Goal: Information Seeking & Learning: Find specific fact

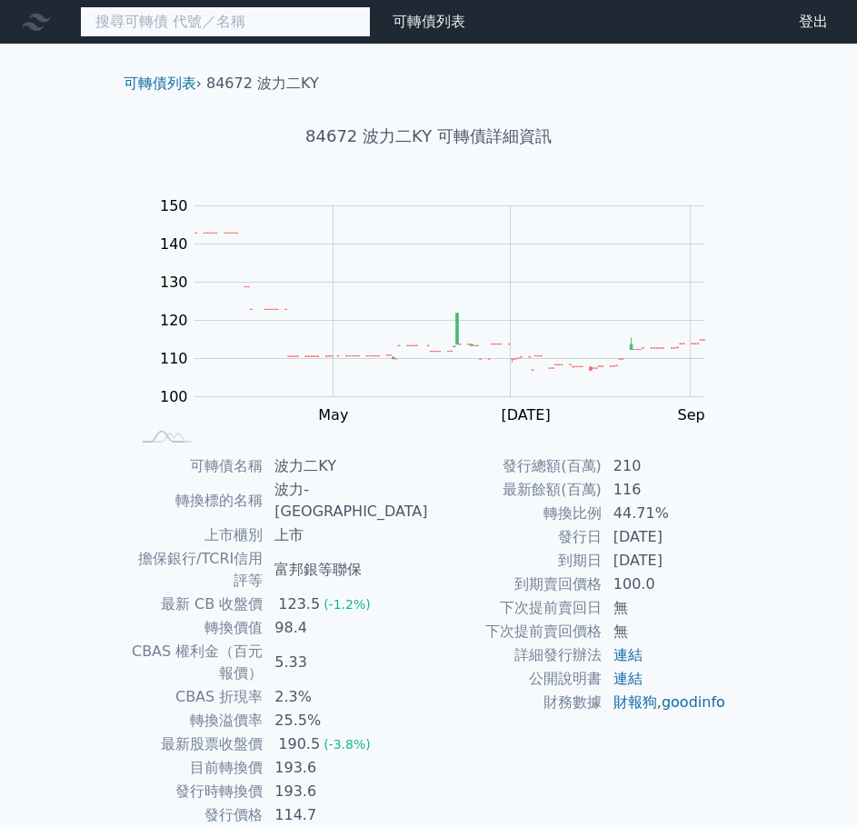
click at [144, 27] on input at bounding box center [225, 21] width 291 height 31
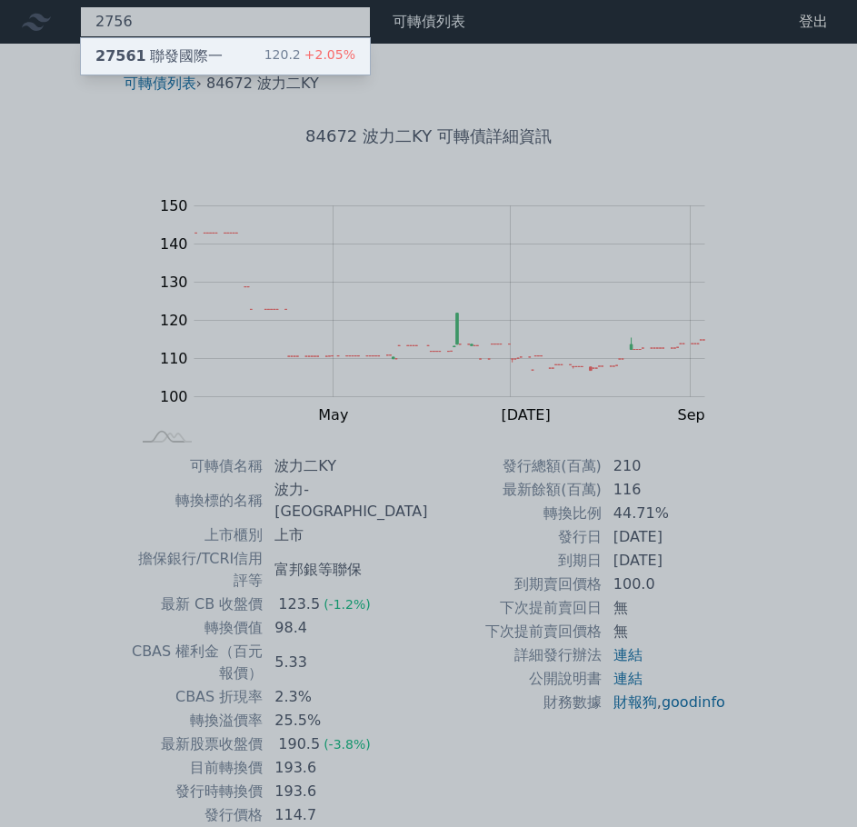
type input "2756"
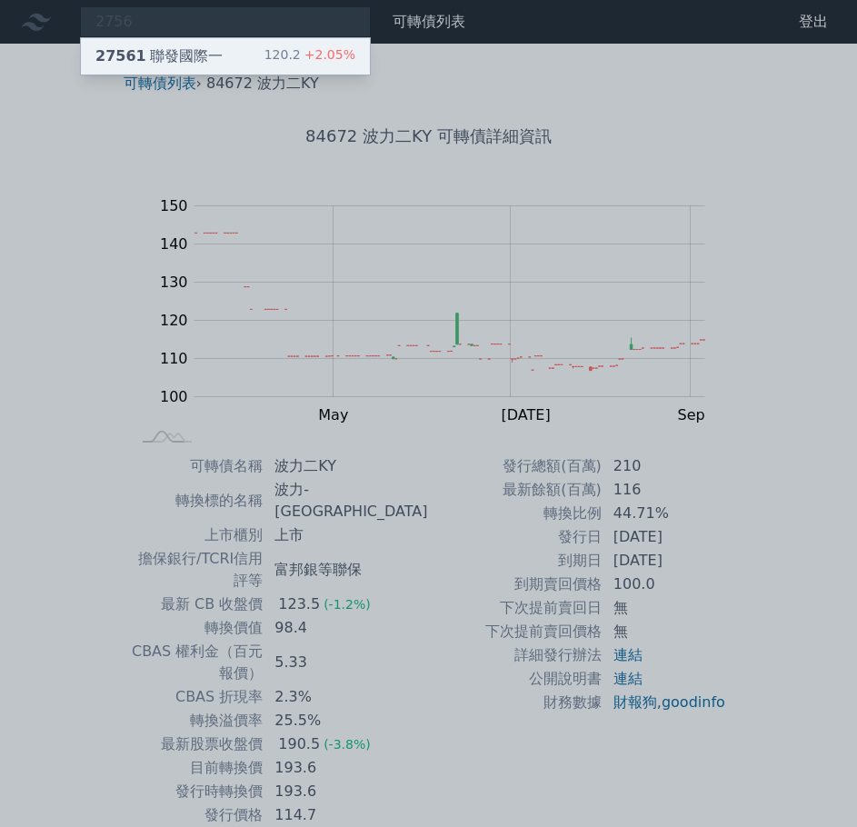
click at [271, 61] on div "27561 聯發國際一 120.2 +2.05%" at bounding box center [225, 56] width 289 height 36
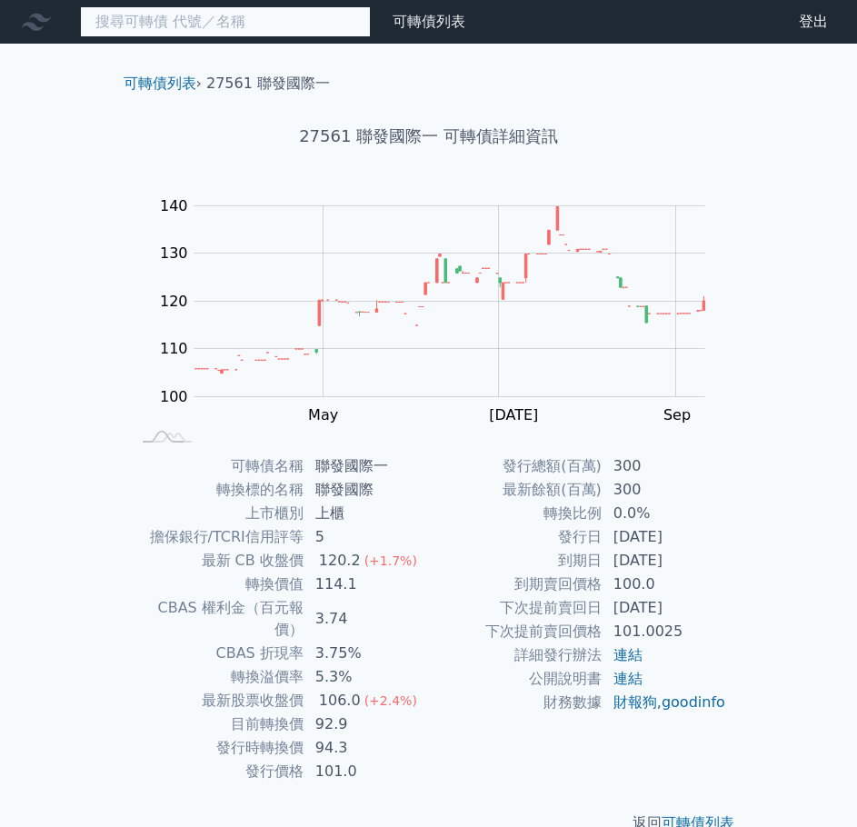
click at [158, 16] on input at bounding box center [225, 21] width 291 height 31
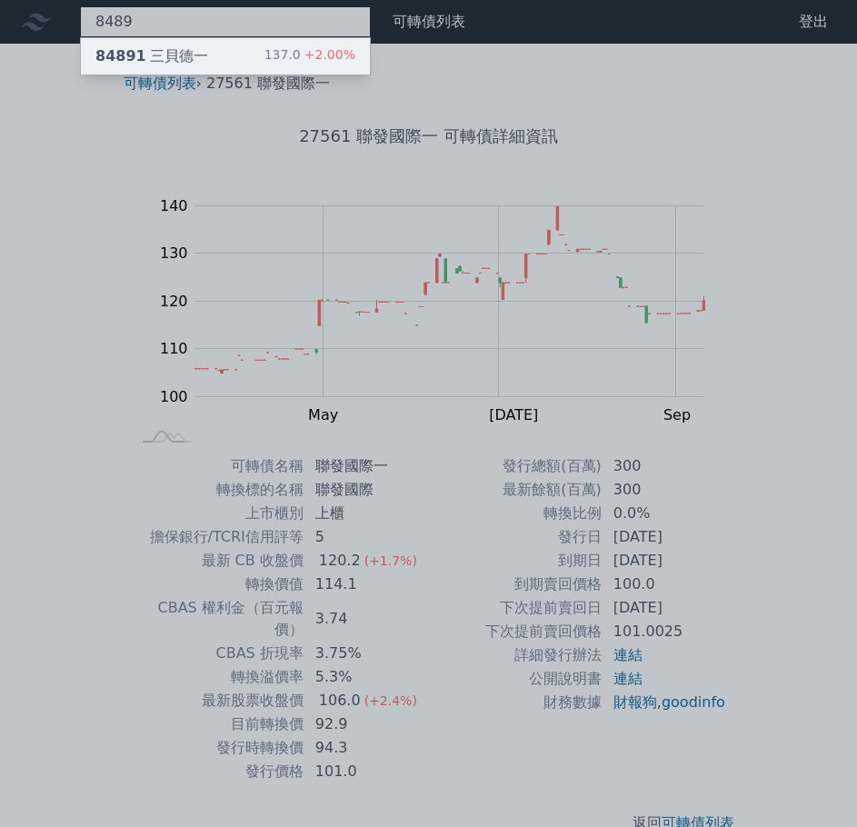
type input "8489"
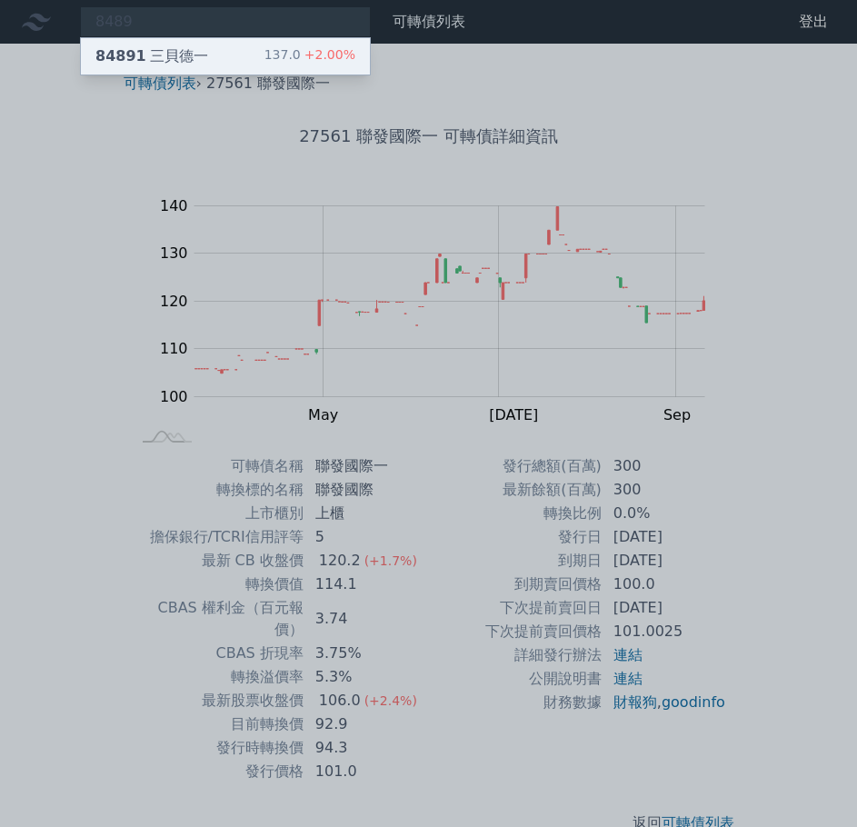
click at [165, 43] on div "84891 三貝德一 137.0 +2.00%" at bounding box center [225, 56] width 289 height 36
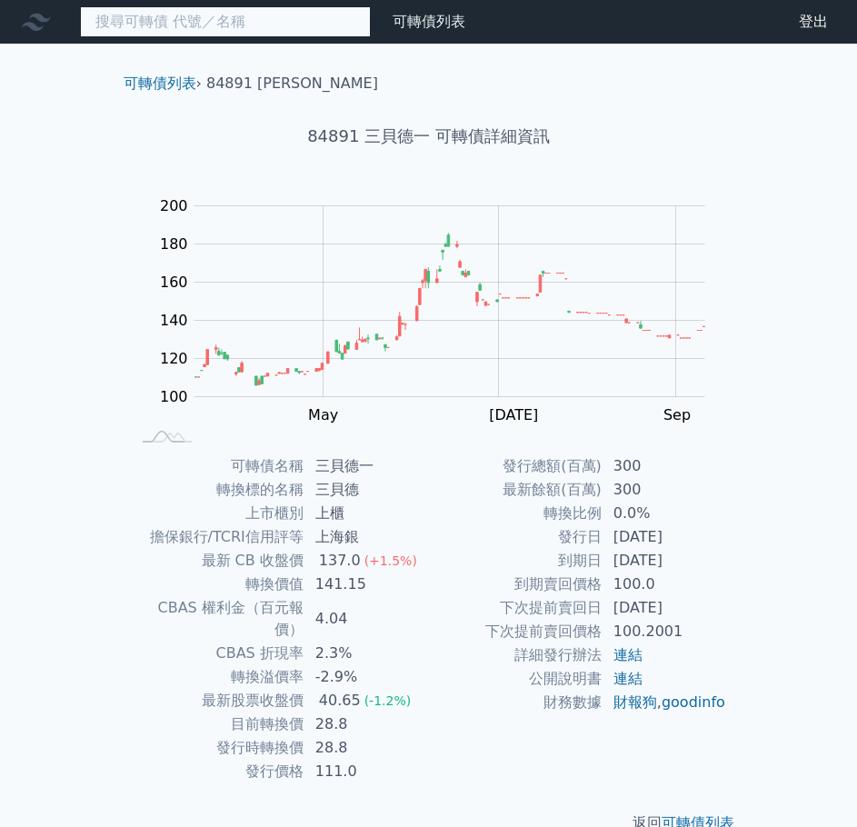
click at [166, 15] on input at bounding box center [225, 21] width 291 height 31
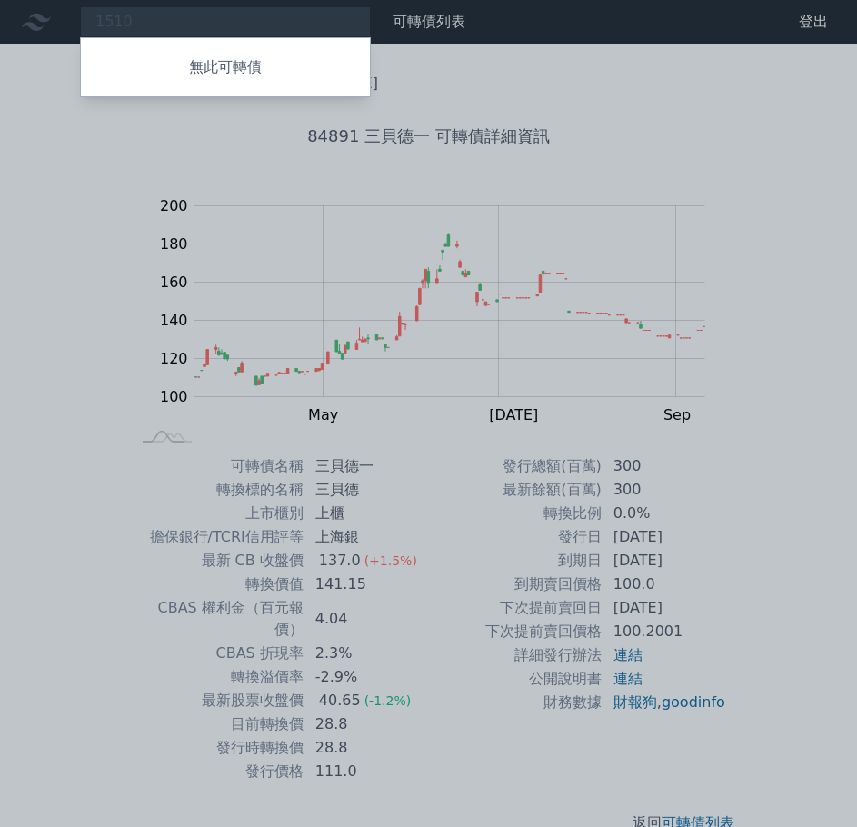
click at [168, 21] on div at bounding box center [428, 413] width 857 height 827
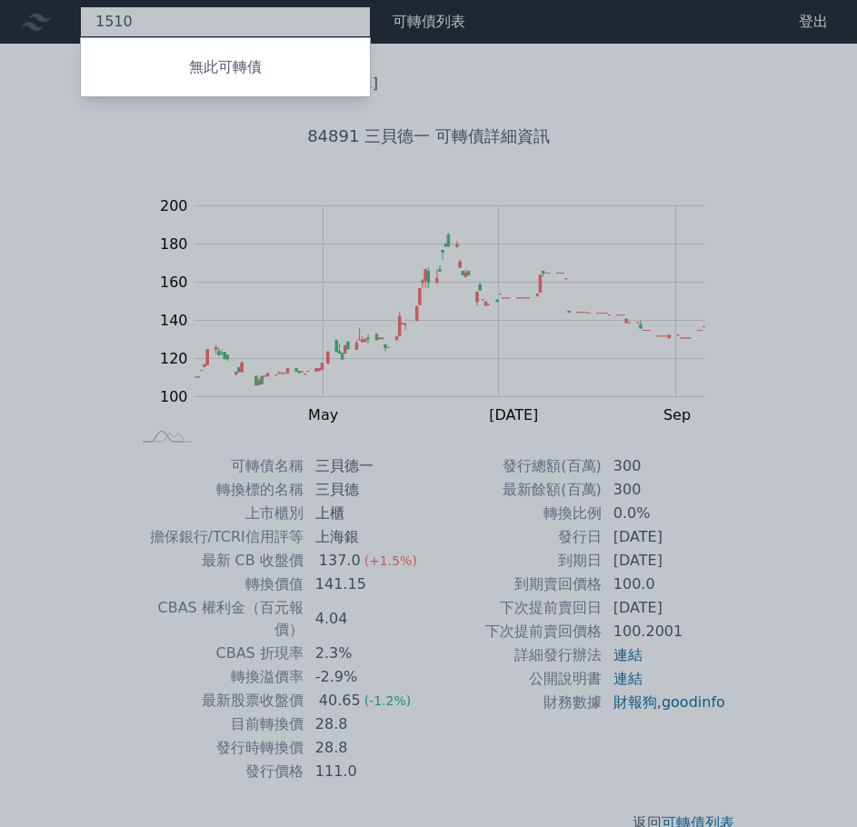
click at [168, 19] on div "1510 無此可轉債" at bounding box center [225, 21] width 291 height 31
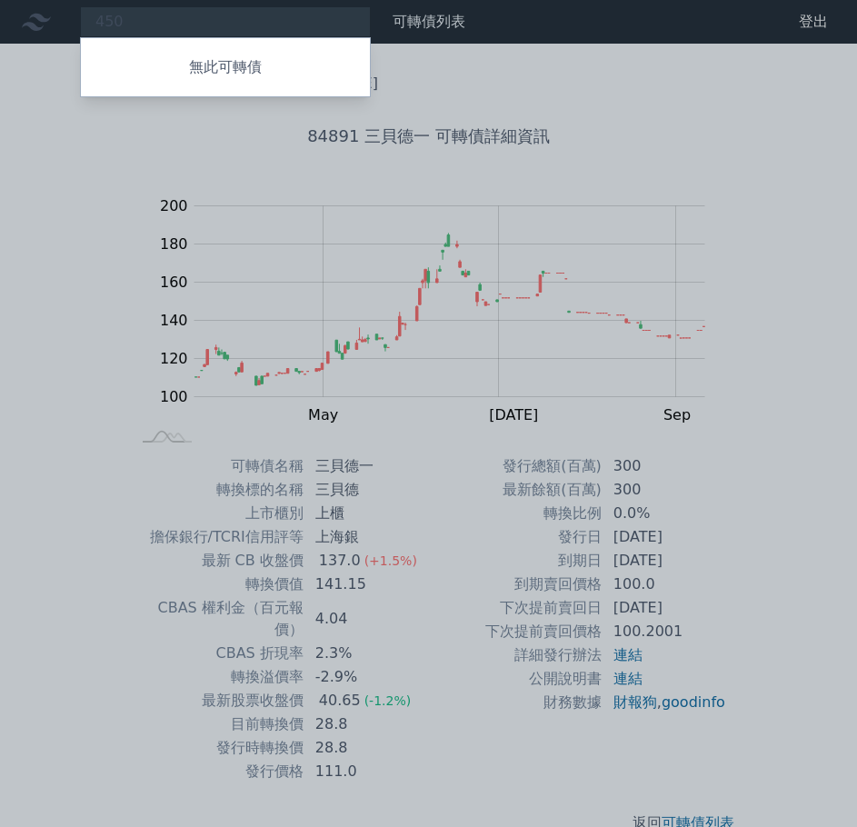
click at [113, 22] on div at bounding box center [428, 413] width 857 height 827
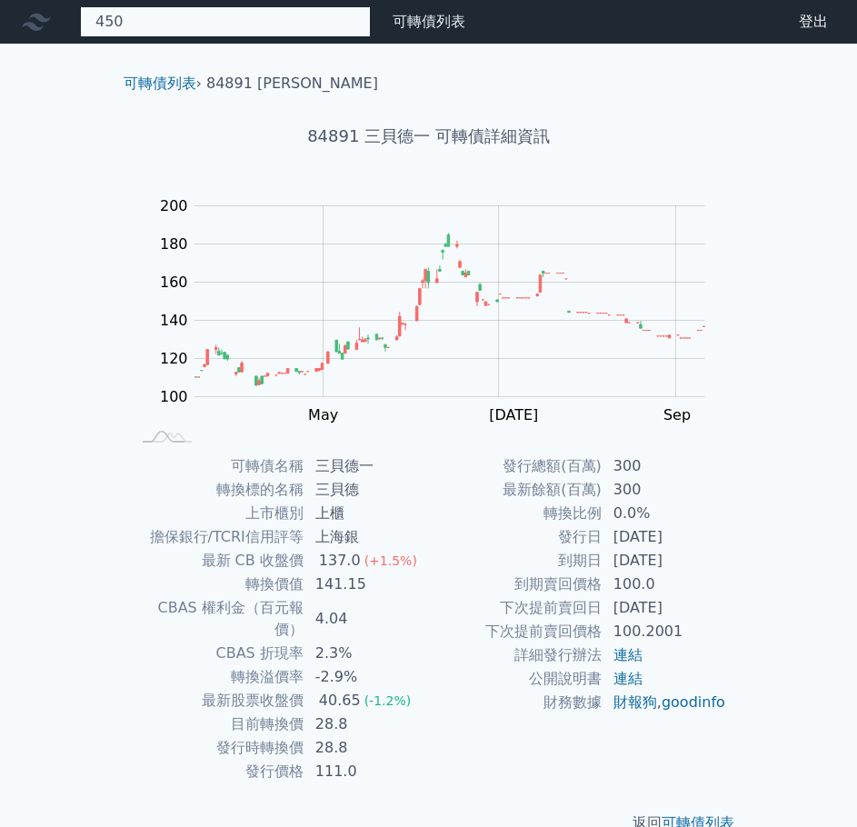
click at [116, 21] on div "450 無此可轉債" at bounding box center [225, 21] width 291 height 31
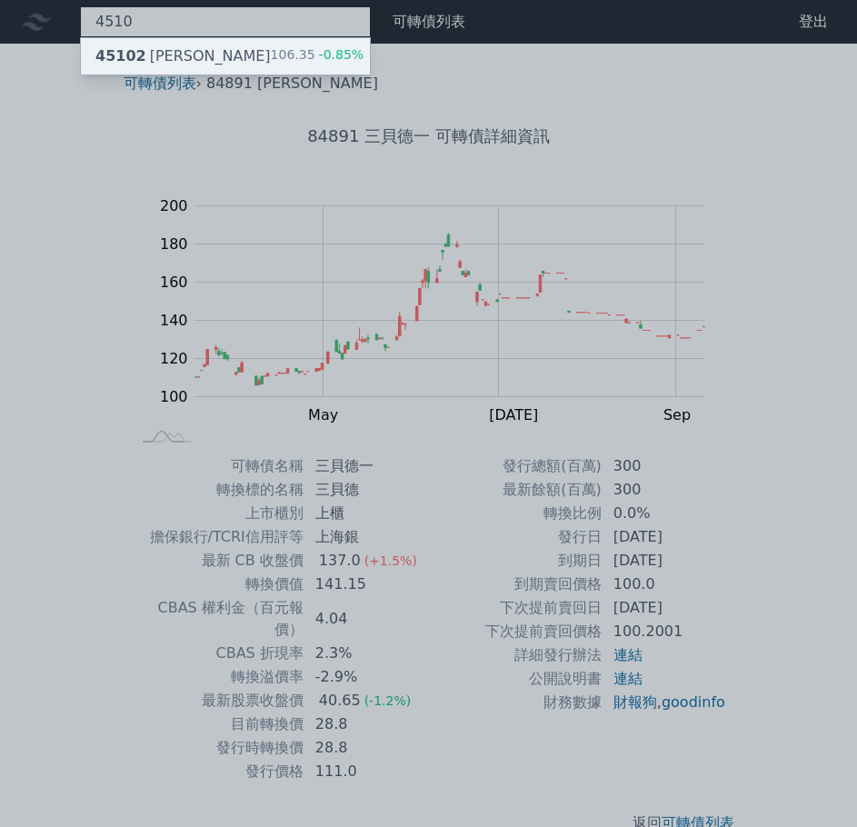
type input "4510"
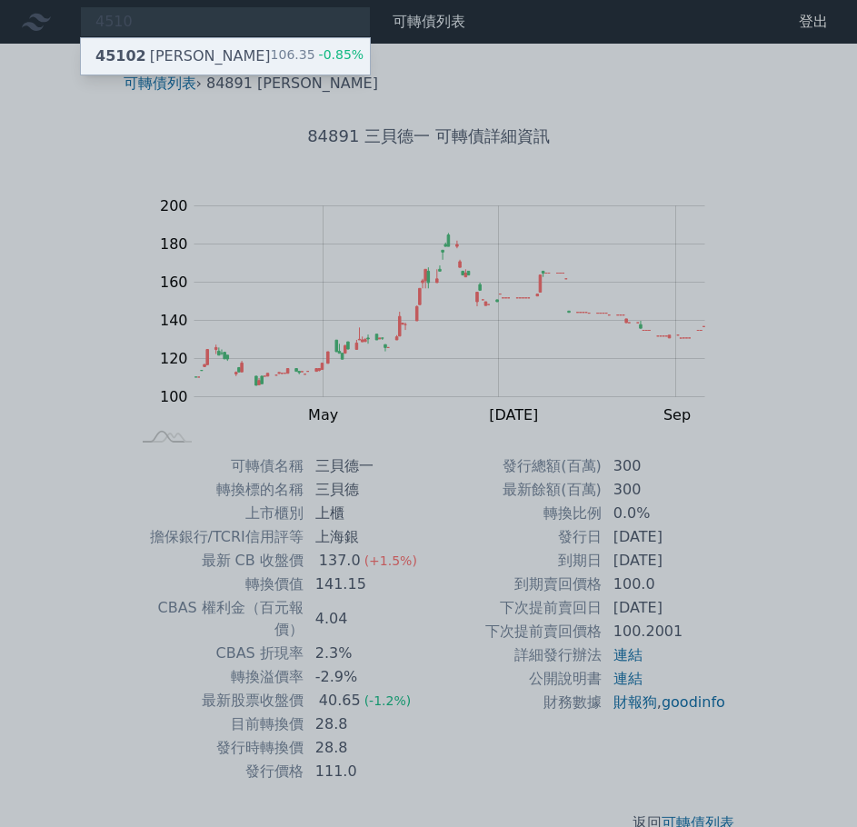
click at [195, 58] on div "45102 [PERSON_NAME]二 106.35 -0.85%" at bounding box center [225, 56] width 289 height 36
